Goal: Task Accomplishment & Management: Manage account settings

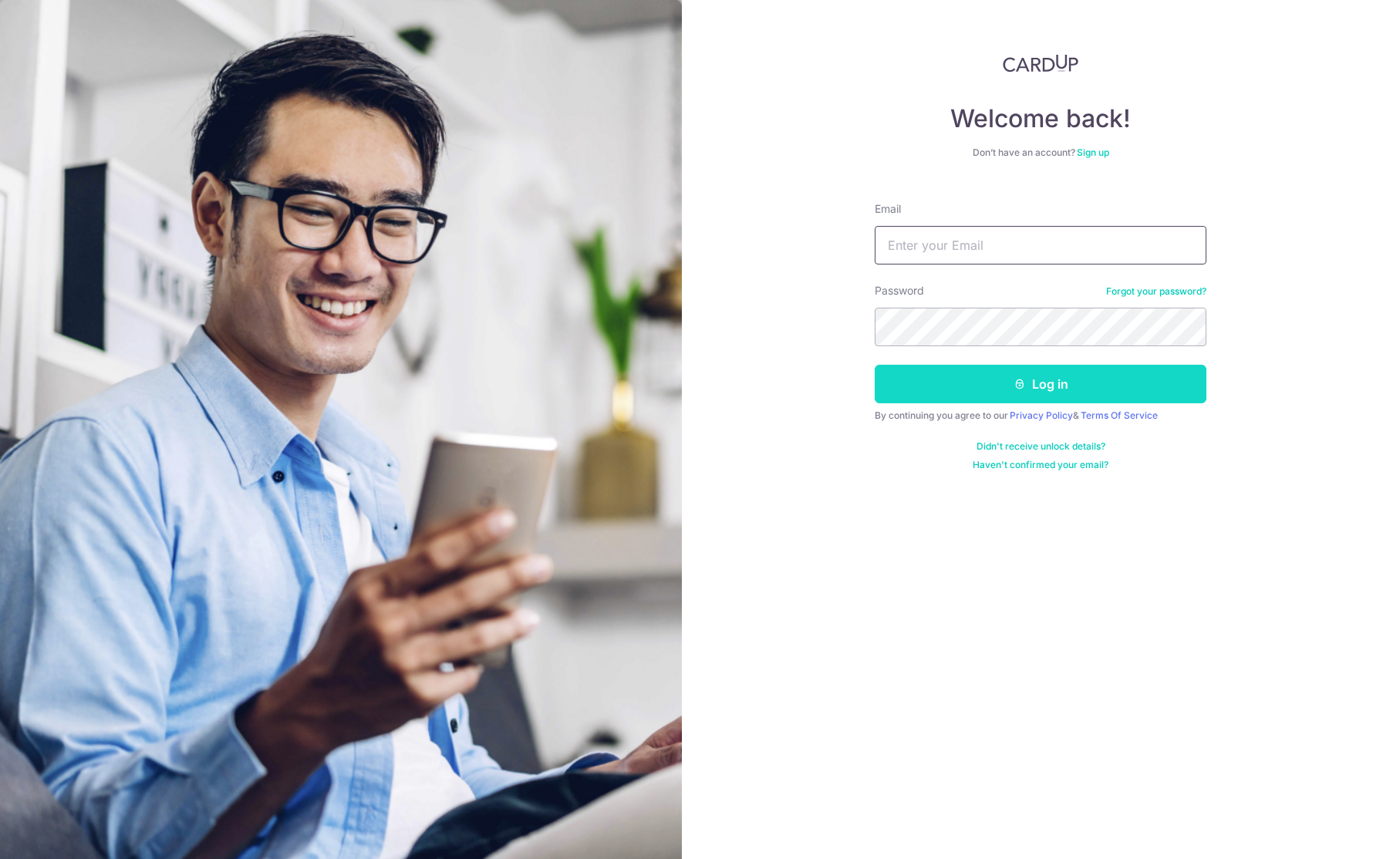
type input "[EMAIL_ADDRESS][DOMAIN_NAME]"
click at [954, 374] on button "Log in" at bounding box center [1041, 384] width 332 height 39
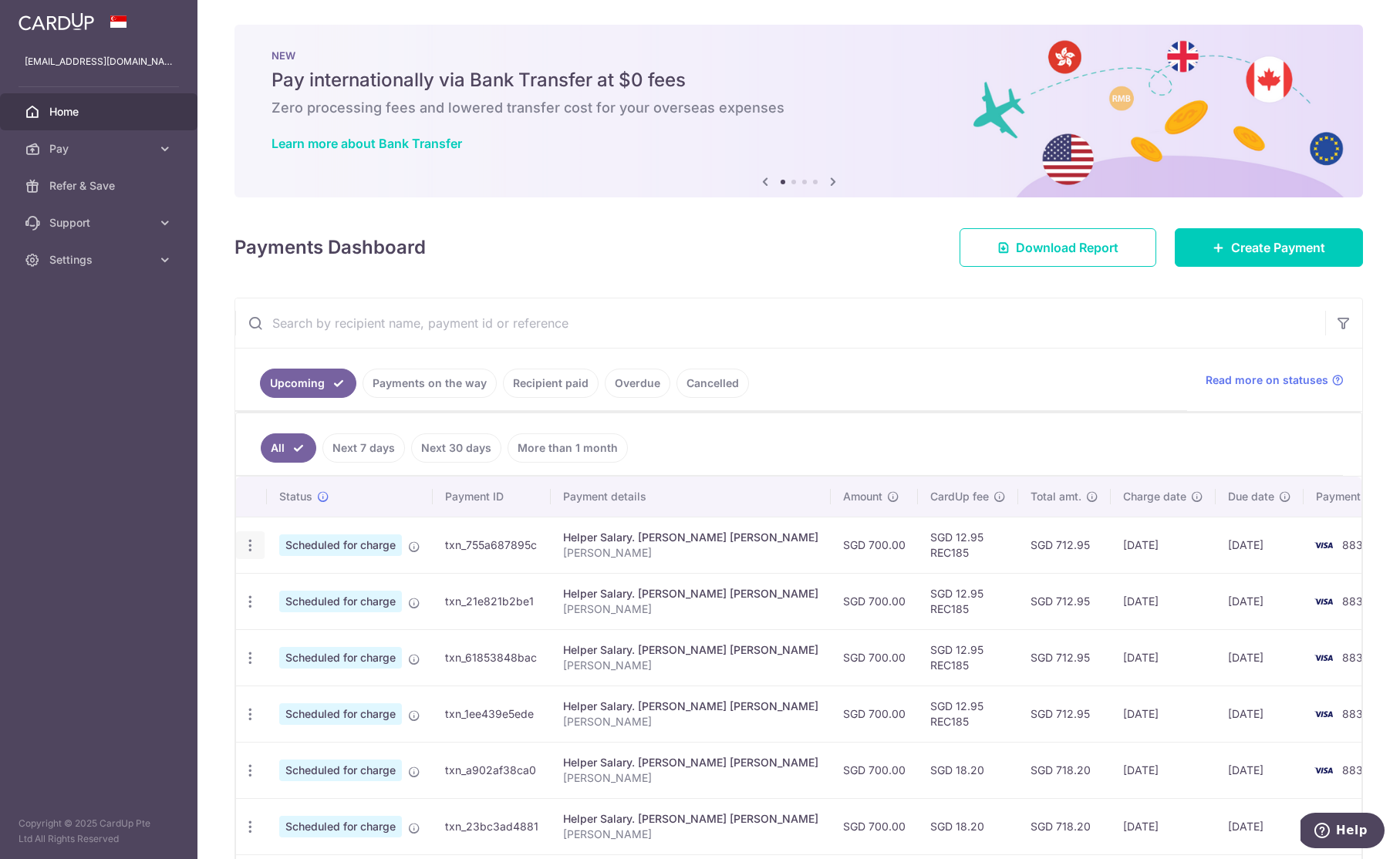
click at [249, 548] on icon "button" at bounding box center [250, 545] width 17 height 17
click at [694, 453] on ul "All Next 7 days Next 30 days More than 1 month" at bounding box center [789, 444] width 1107 height 62
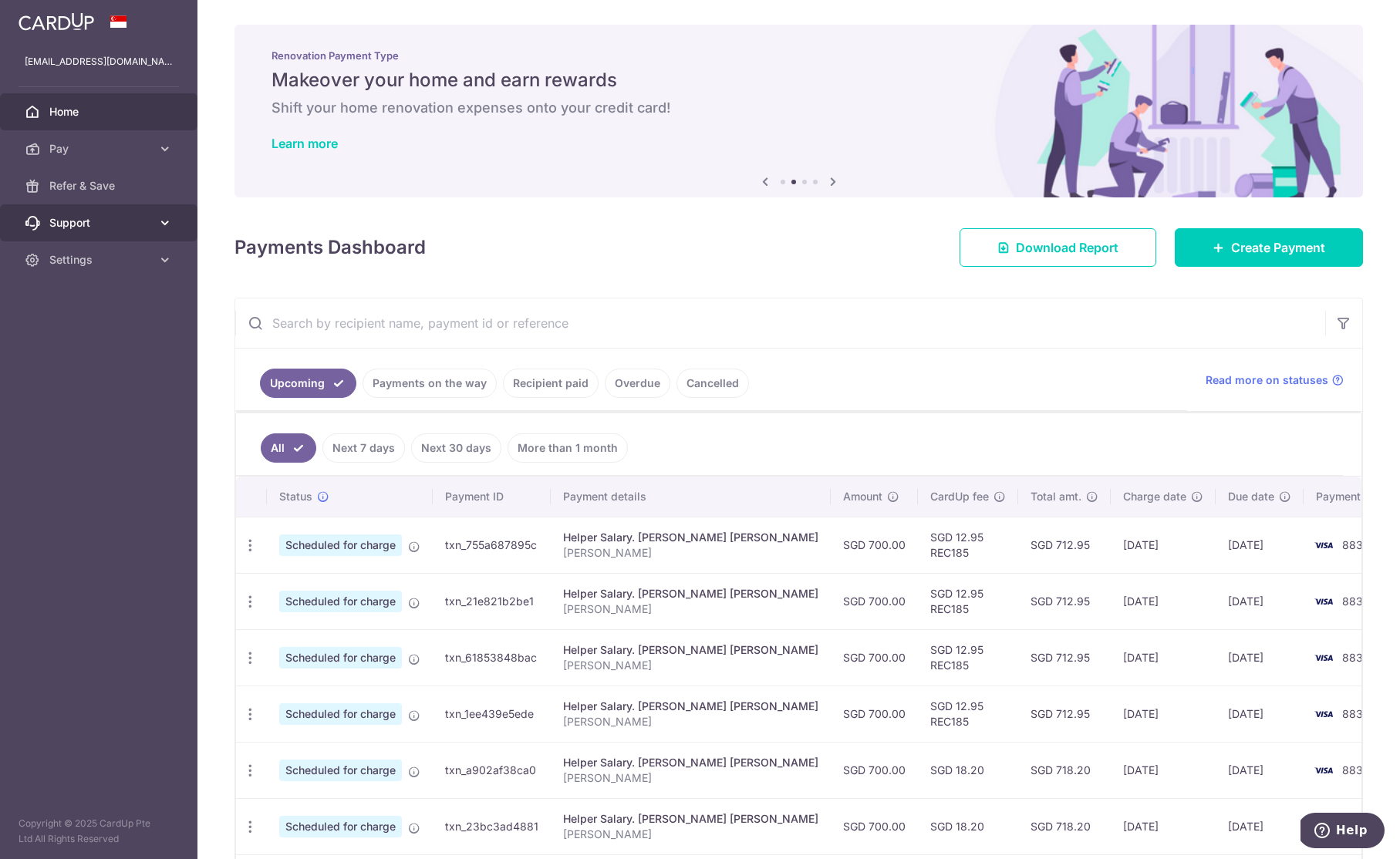
click at [107, 219] on span "Support" at bounding box center [100, 223] width 101 height 16
click at [113, 267] on link "Settings" at bounding box center [98, 260] width 197 height 37
click at [113, 267] on span "Settings" at bounding box center [100, 260] width 101 height 16
click at [250, 546] on icon "button" at bounding box center [250, 545] width 17 height 17
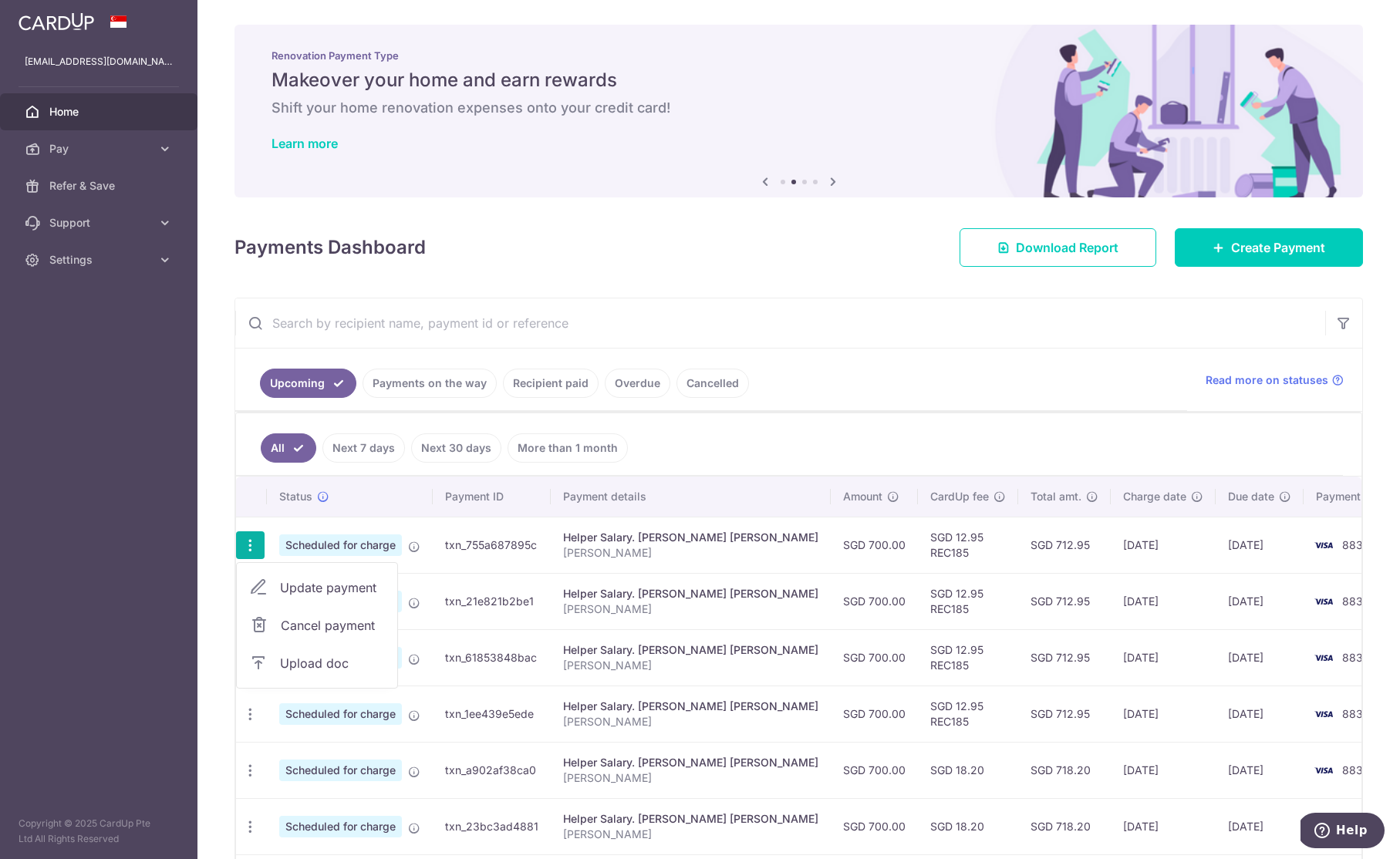
click at [308, 629] on span "Cancel payment" at bounding box center [332, 625] width 103 height 19
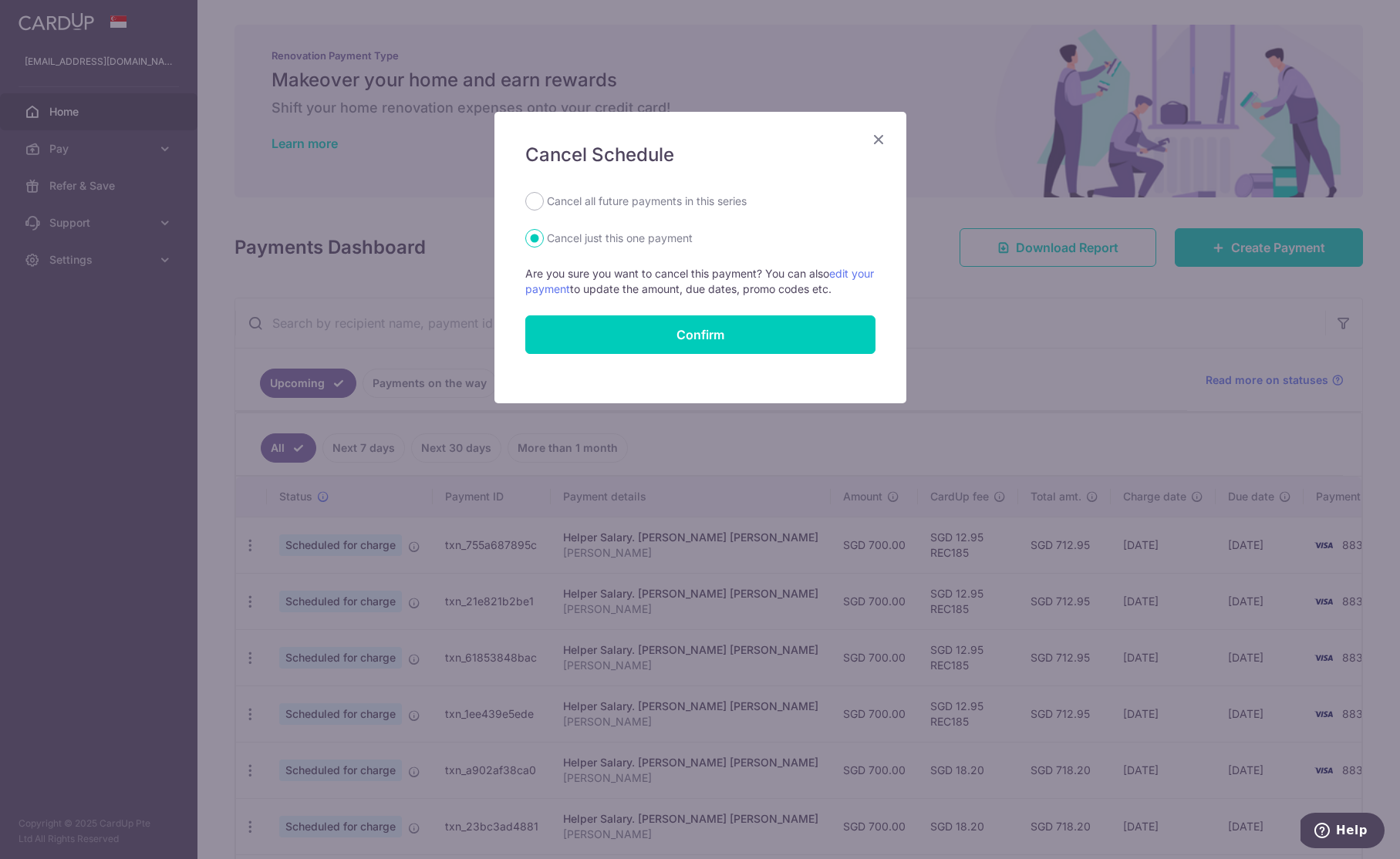
click at [623, 194] on label "Cancel all future payments in this series" at bounding box center [647, 201] width 200 height 19
click at [543, 194] on input "Cancel all future payments in this series" at bounding box center [535, 201] width 19 height 19
radio input "true"
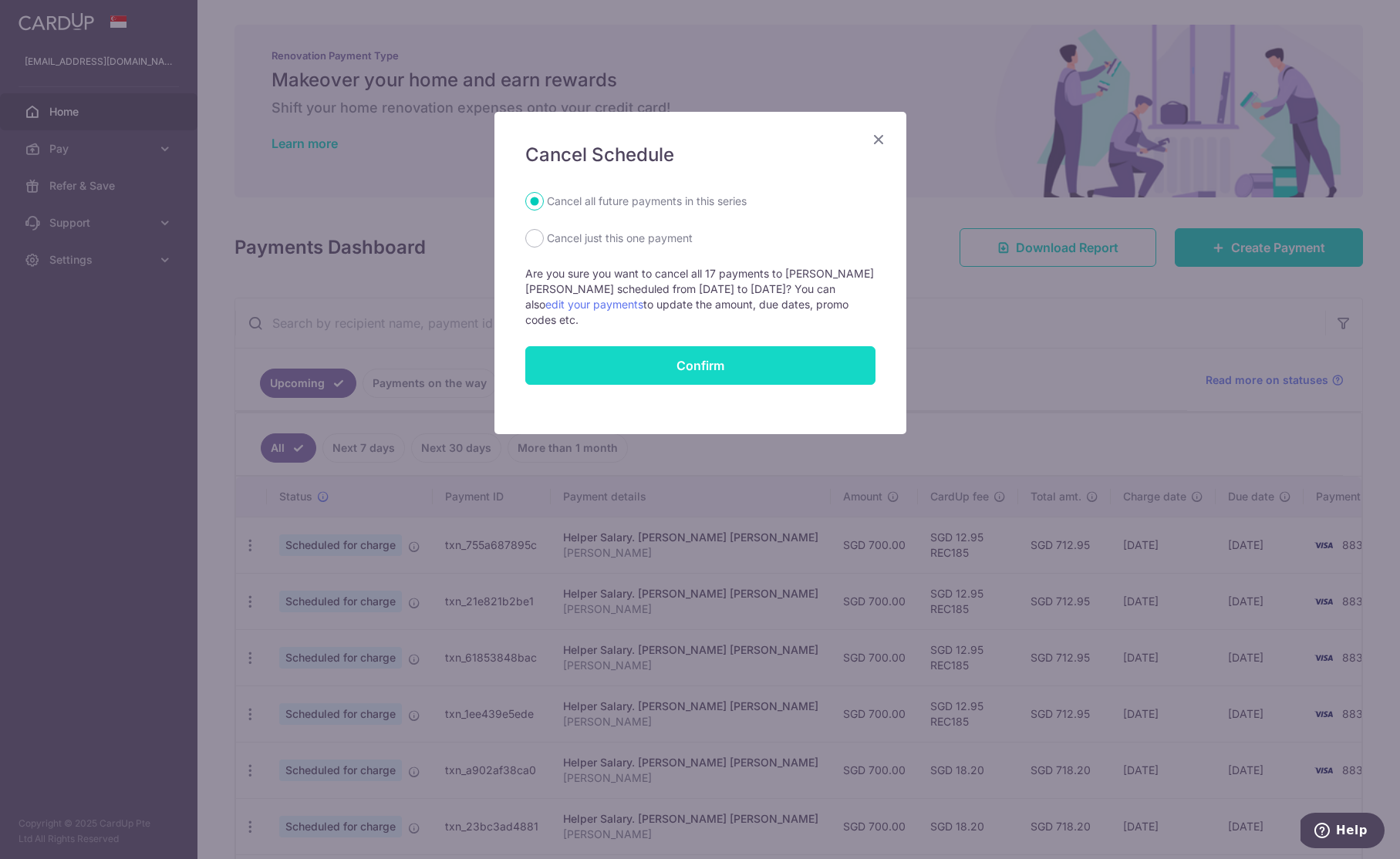
click at [637, 352] on button "Confirm" at bounding box center [700, 365] width 350 height 39
